Goal: Communication & Community: Answer question/provide support

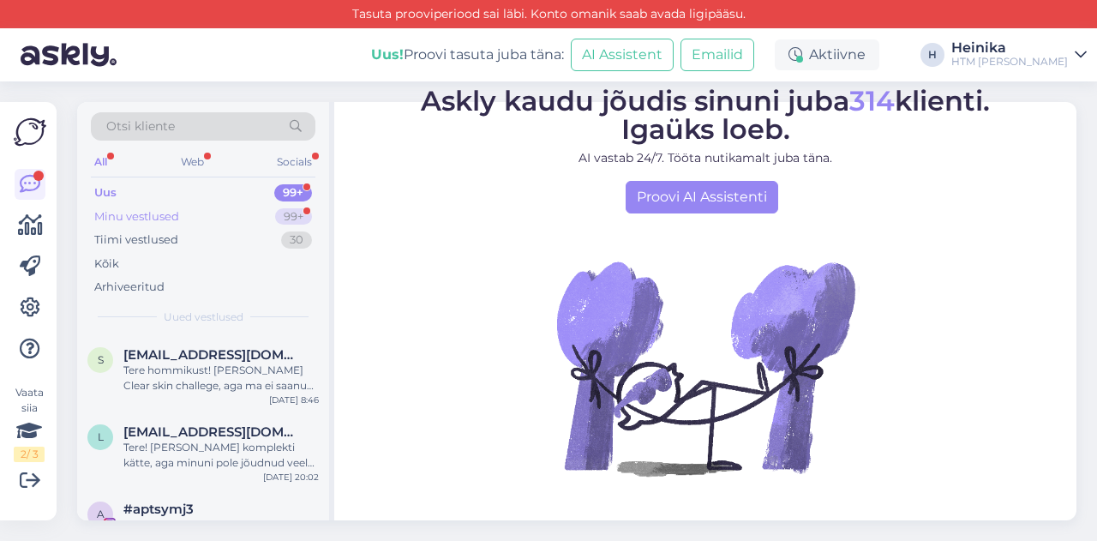
click at [153, 212] on div "Minu vestlused" at bounding box center [136, 216] width 85 height 17
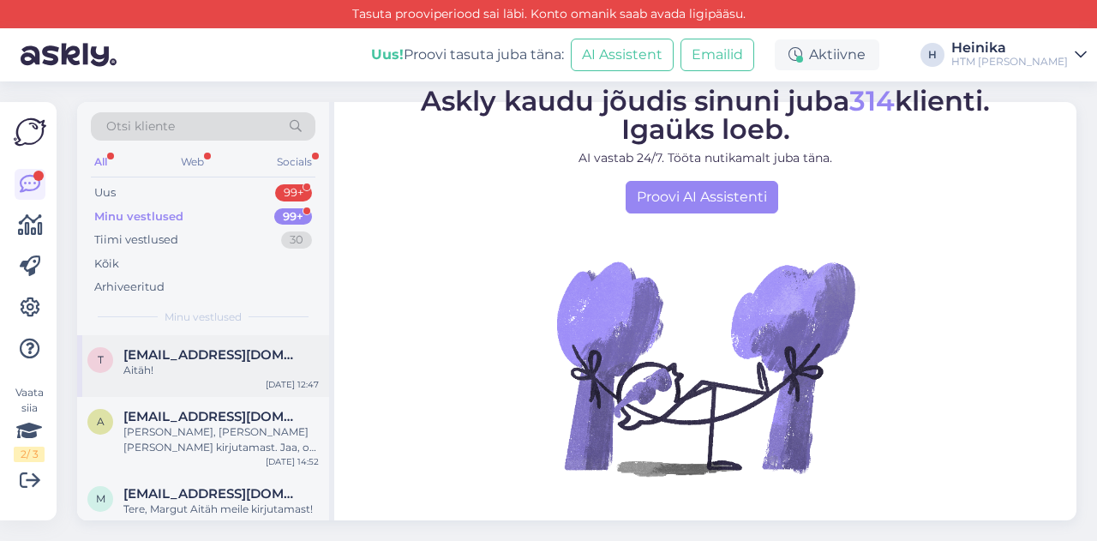
click at [209, 351] on span "[EMAIL_ADDRESS][DOMAIN_NAME]" at bounding box center [212, 354] width 178 height 15
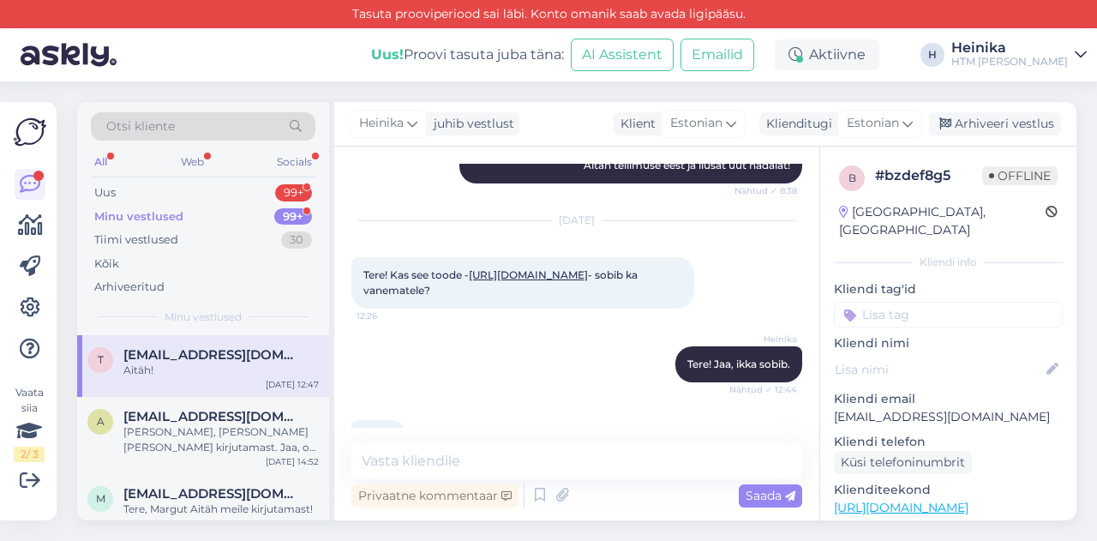
scroll to position [760, 0]
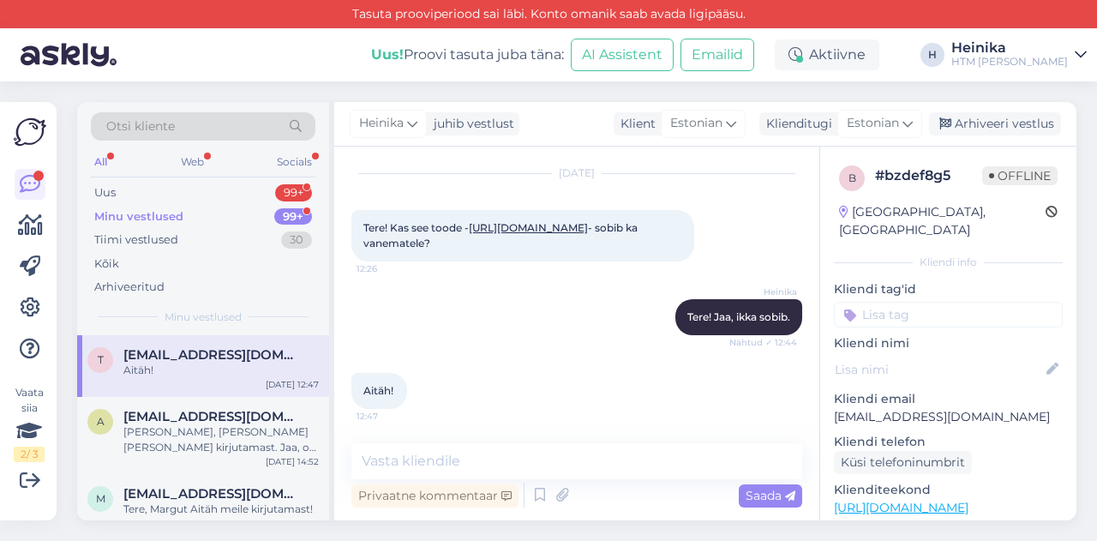
click at [159, 219] on div "Minu vestlused" at bounding box center [138, 216] width 89 height 17
click at [171, 189] on div "Uus 99+" at bounding box center [203, 193] width 225 height 24
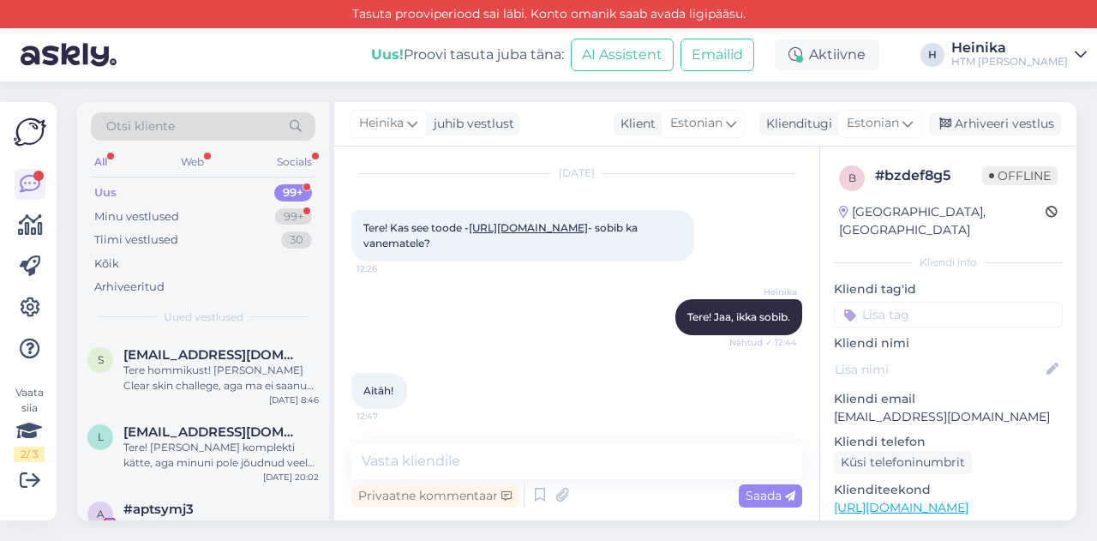
click at [210, 164] on div "All Web Socials" at bounding box center [203, 164] width 225 height 27
click at [202, 158] on div "Web" at bounding box center [192, 162] width 30 height 22
click at [288, 163] on div "Socials" at bounding box center [294, 162] width 42 height 22
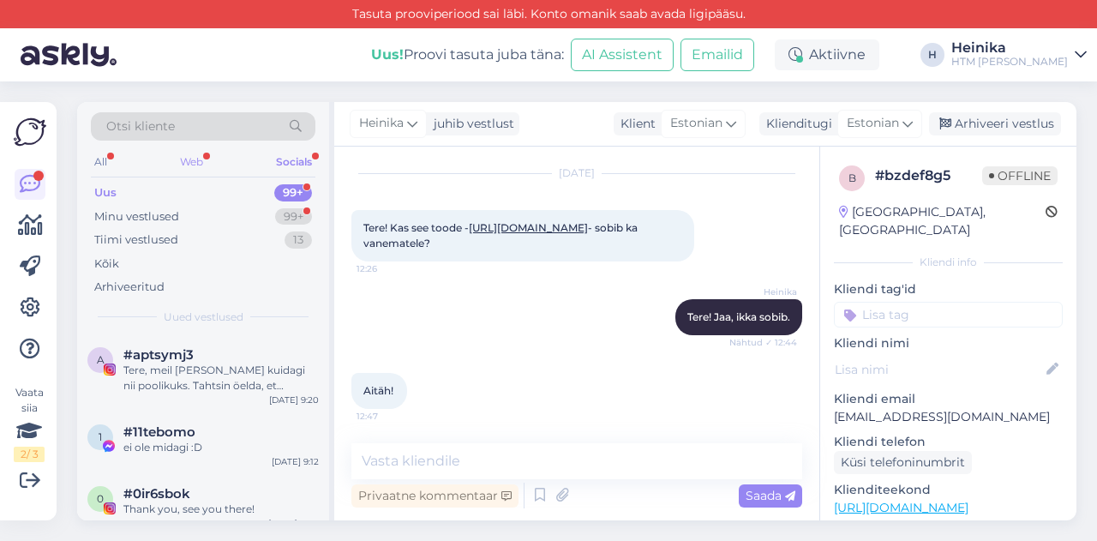
click at [192, 161] on div "Web" at bounding box center [192, 162] width 30 height 22
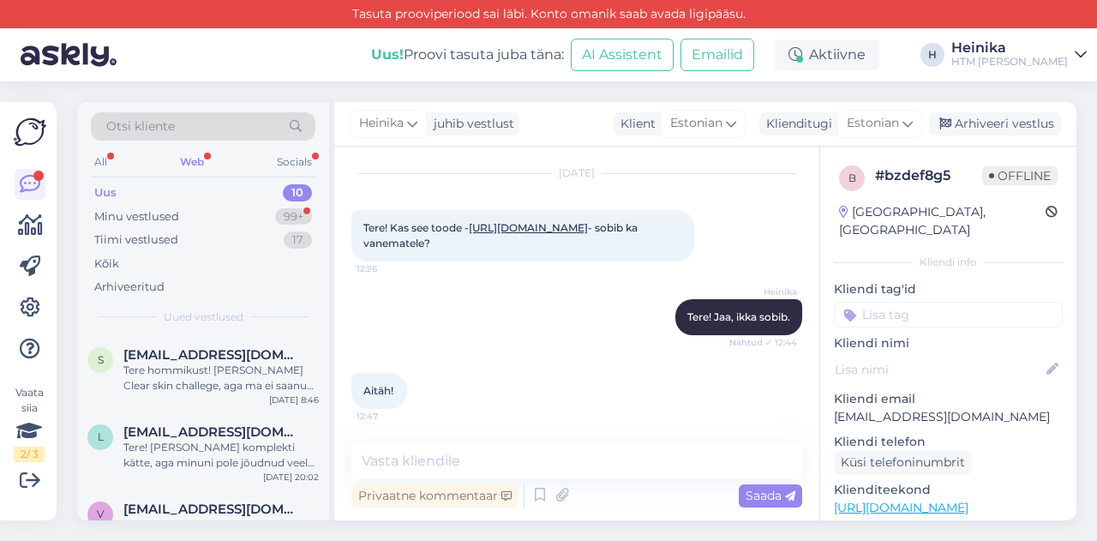
click at [151, 195] on div "Uus 10" at bounding box center [203, 193] width 225 height 24
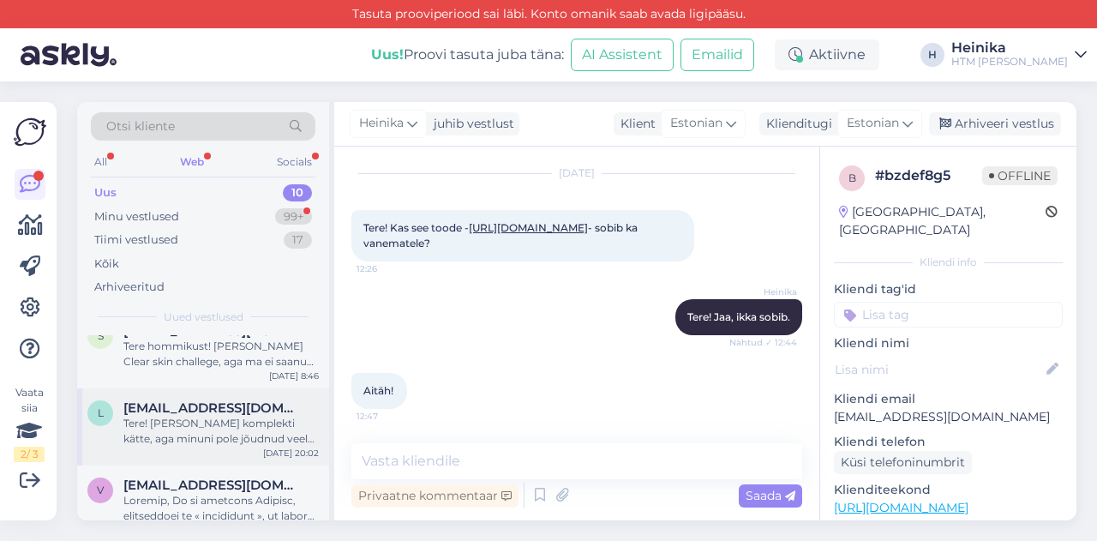
scroll to position [0, 0]
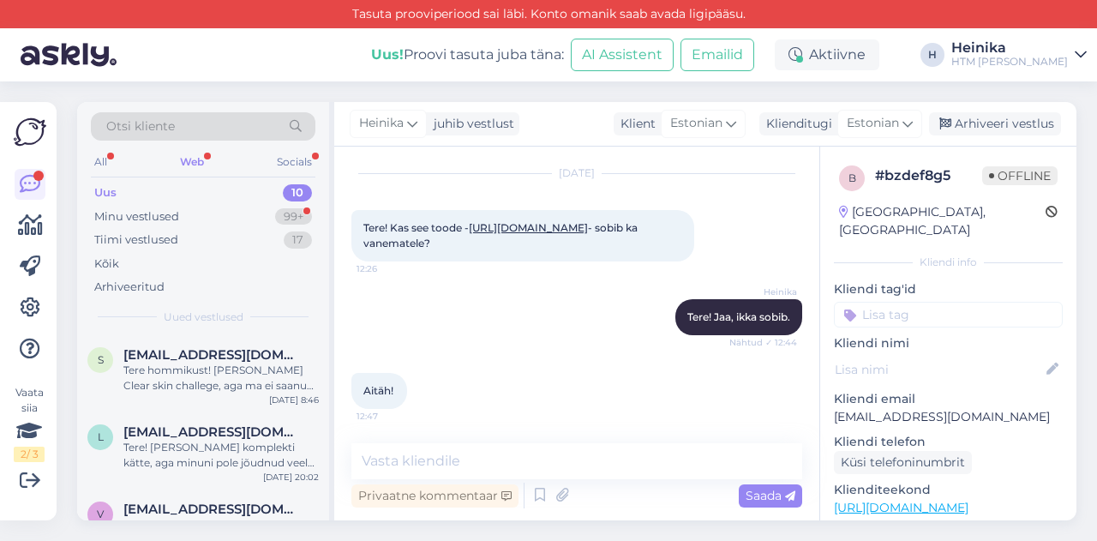
click at [162, 184] on div "Uus 10" at bounding box center [203, 193] width 225 height 24
click at [96, 157] on div "All" at bounding box center [101, 162] width 20 height 22
click at [158, 212] on div "Minu vestlused" at bounding box center [136, 216] width 85 height 17
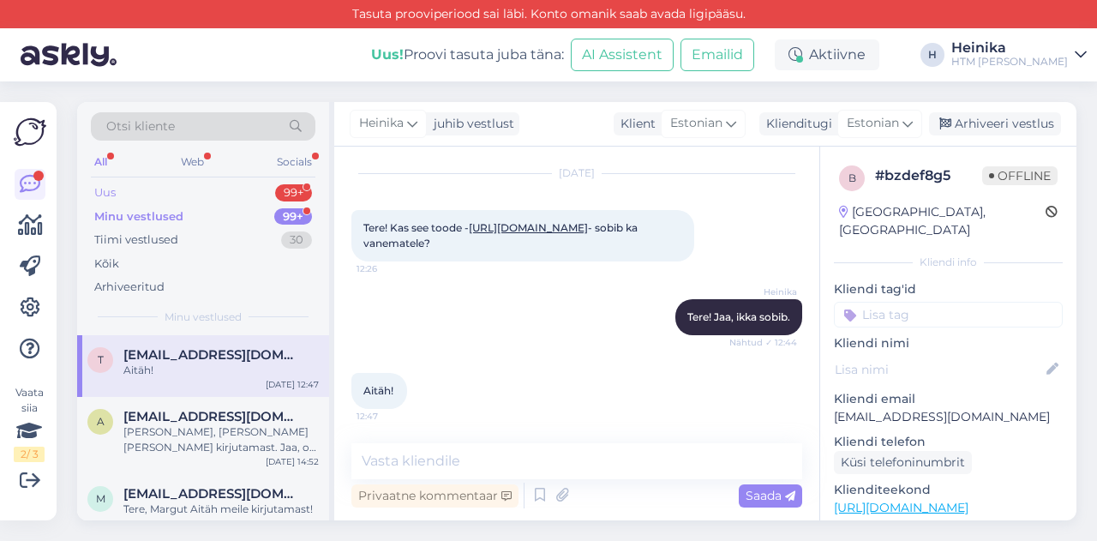
click at [170, 186] on div "Uus 99+" at bounding box center [203, 193] width 225 height 24
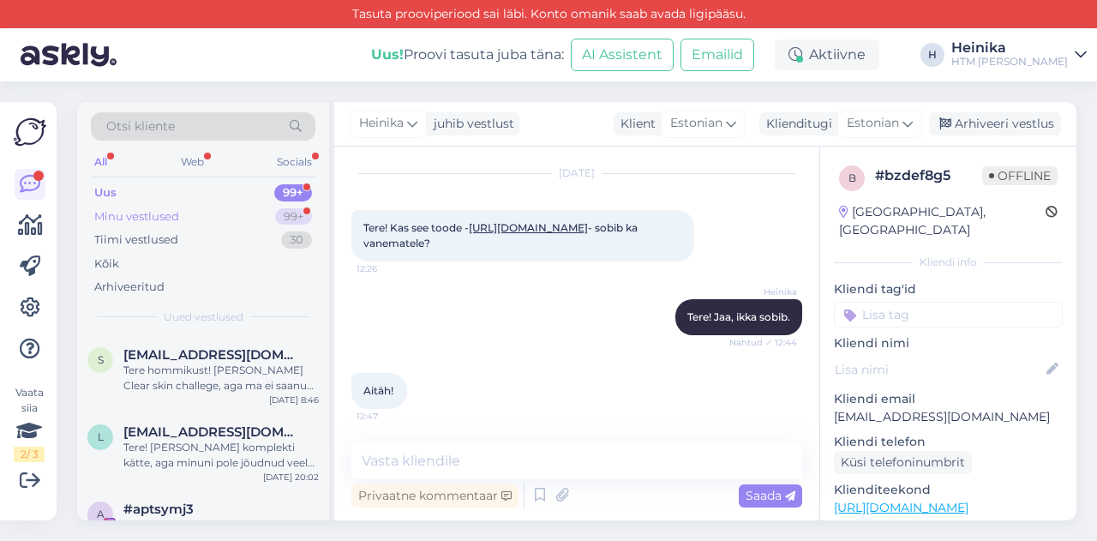
click at [186, 214] on div "Minu vestlused 99+" at bounding box center [203, 217] width 225 height 24
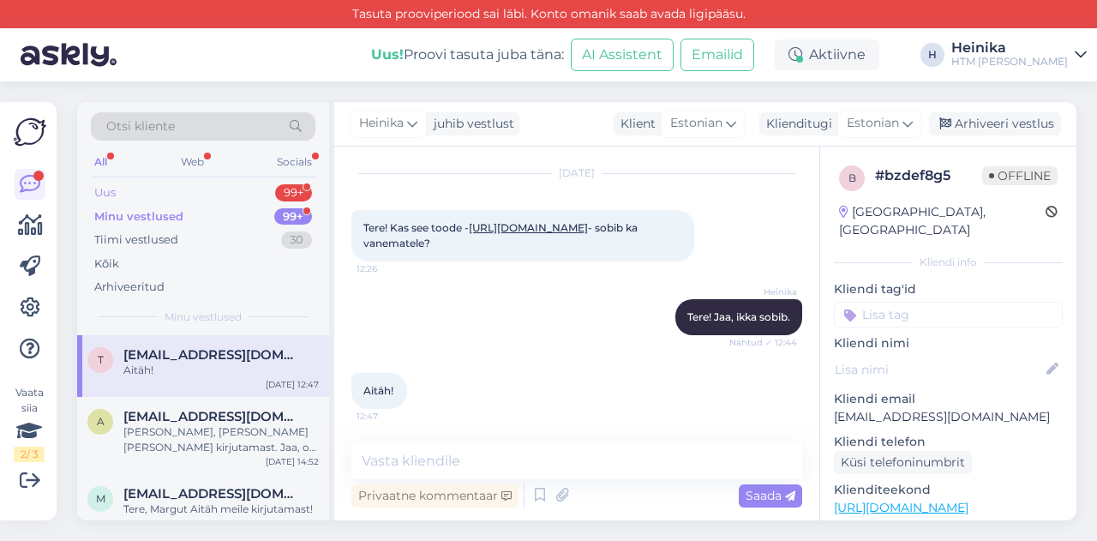
click at [187, 192] on div "Uus 99+" at bounding box center [203, 193] width 225 height 24
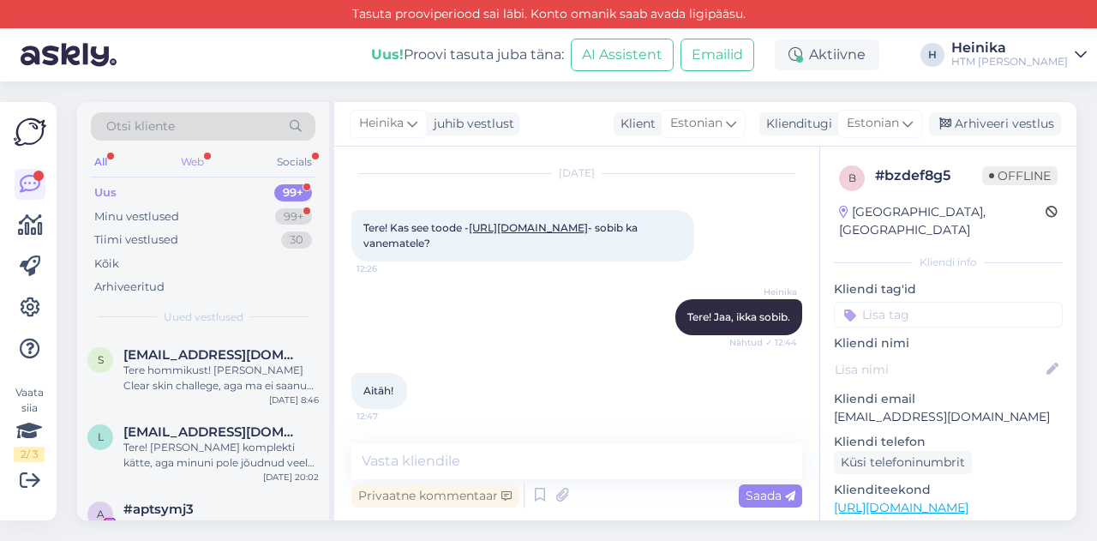
click at [193, 159] on div "Web" at bounding box center [192, 162] width 30 height 22
drag, startPoint x: 103, startPoint y: 158, endPoint x: 122, endPoint y: 150, distance: 20.4
click at [102, 158] on div "All" at bounding box center [101, 162] width 20 height 22
